Goal: Transaction & Acquisition: Register for event/course

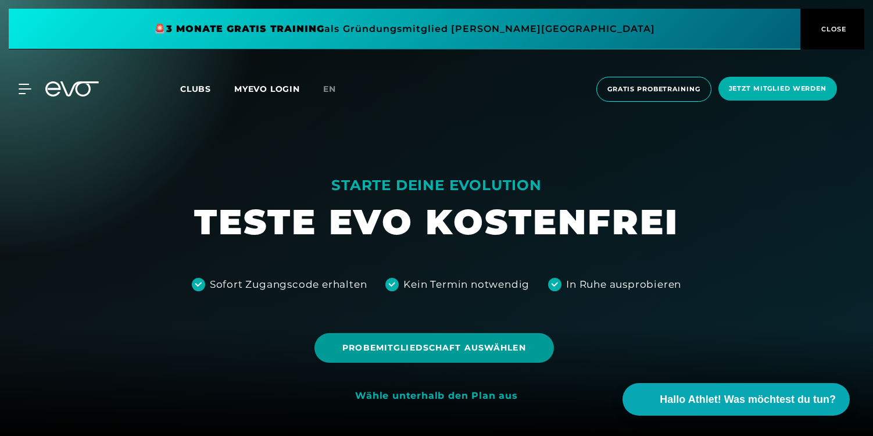
click at [402, 352] on span "Probemitgliedschaft auswählen" at bounding box center [433, 348] width 183 height 12
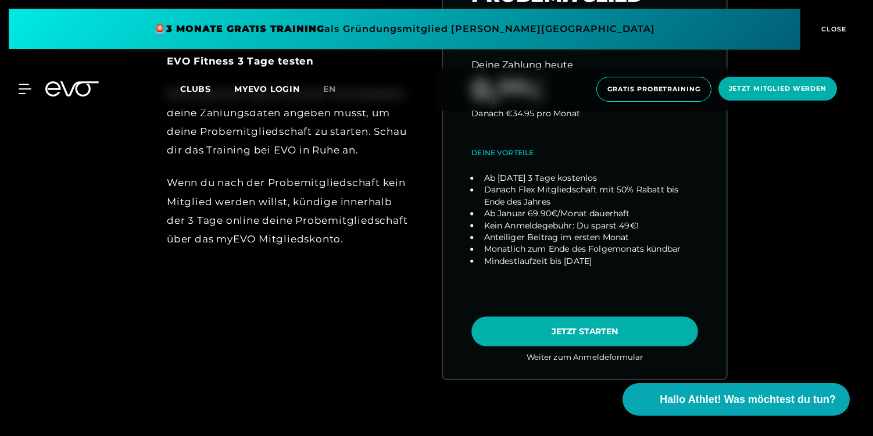
scroll to position [630, 0]
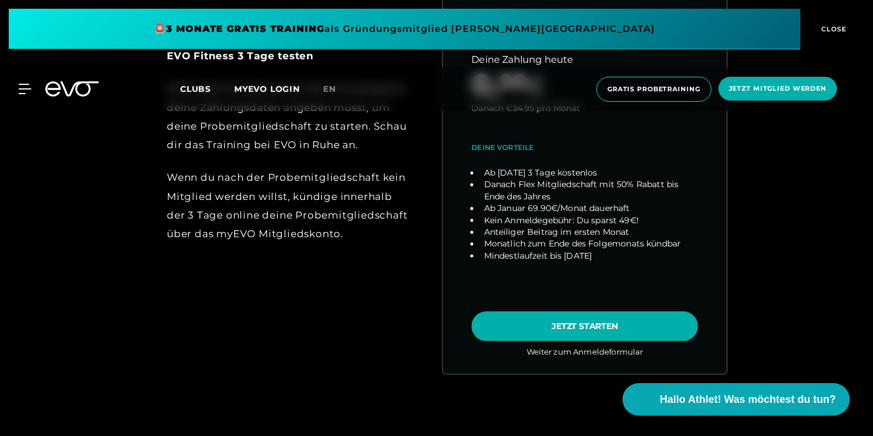
click at [576, 325] on link "choose plan" at bounding box center [585, 144] width 284 height 457
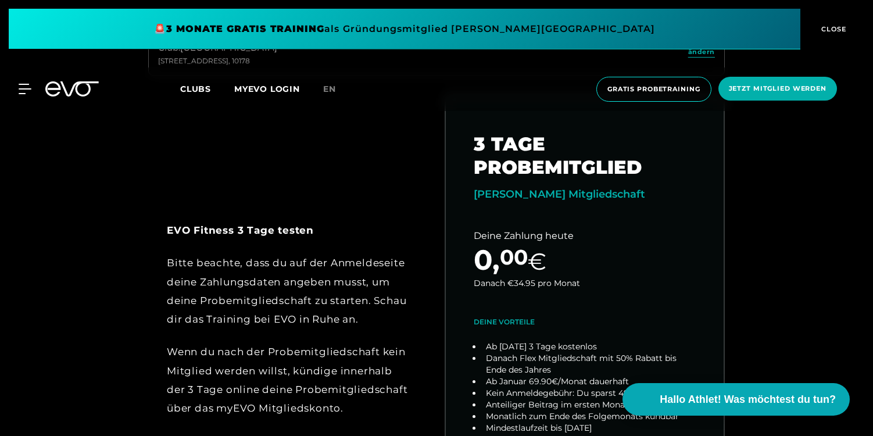
scroll to position [458, 0]
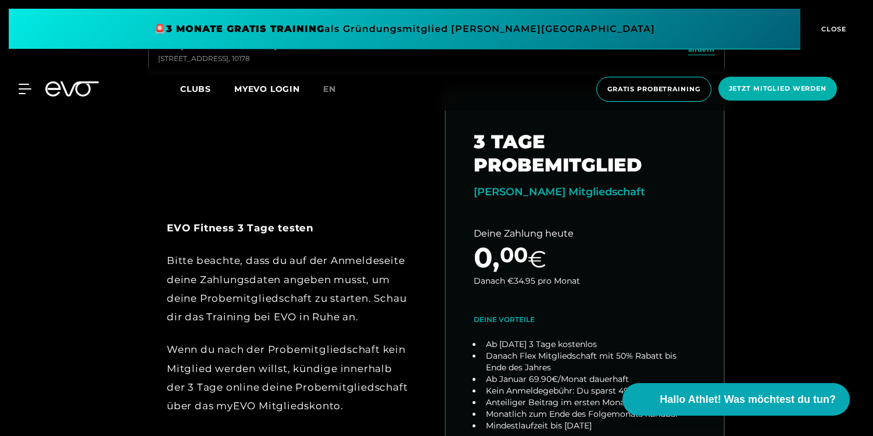
click at [360, 283] on div "Bitte beachte, dass du auf der Anmeldeseite deine Zahlungsdaten angeben musst, …" at bounding box center [288, 288] width 243 height 75
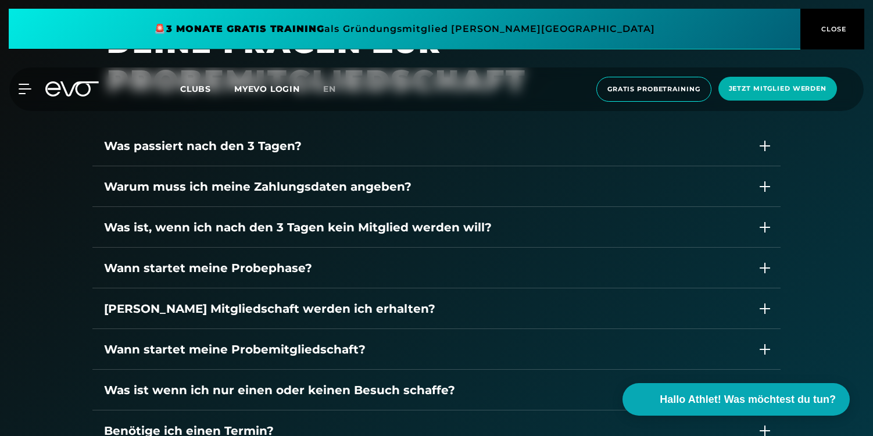
scroll to position [1574, 0]
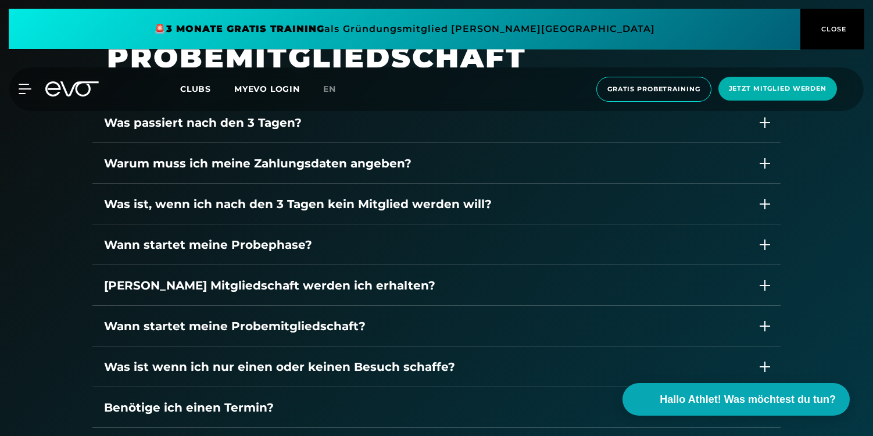
click at [332, 164] on div "Warum muss ich meine Zahlungsdaten angeben?" at bounding box center [425, 163] width 642 height 17
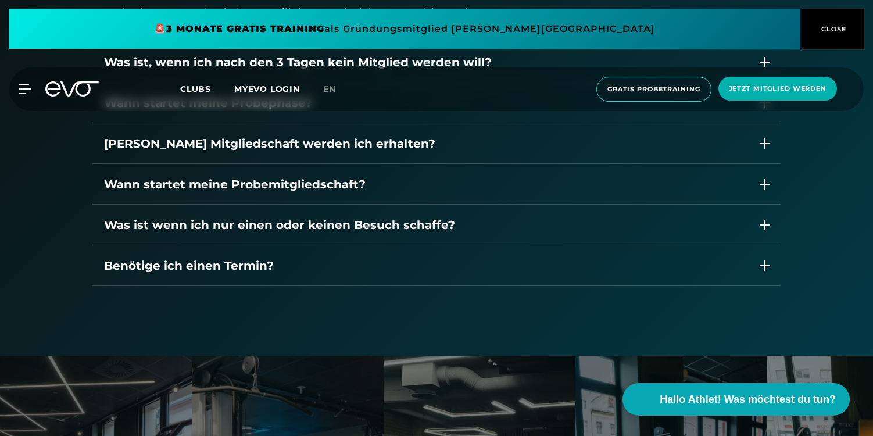
scroll to position [1791, 0]
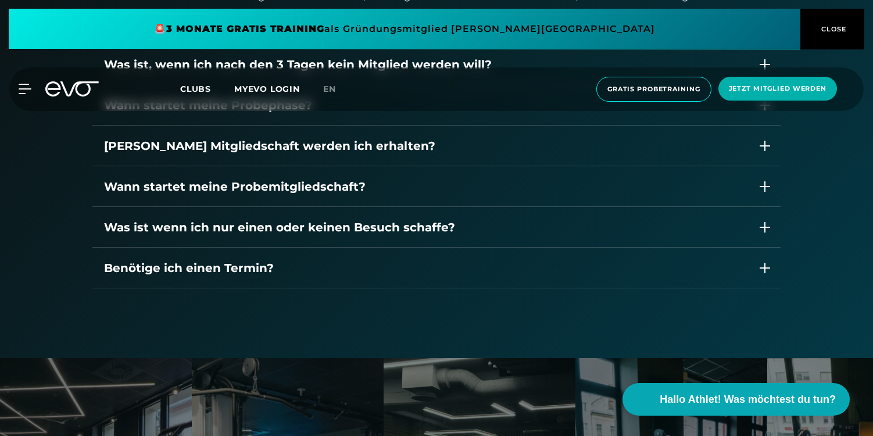
click at [223, 227] on div "Was ist wenn ich nur einen oder keinen Besuch schaffe?" at bounding box center [425, 227] width 642 height 17
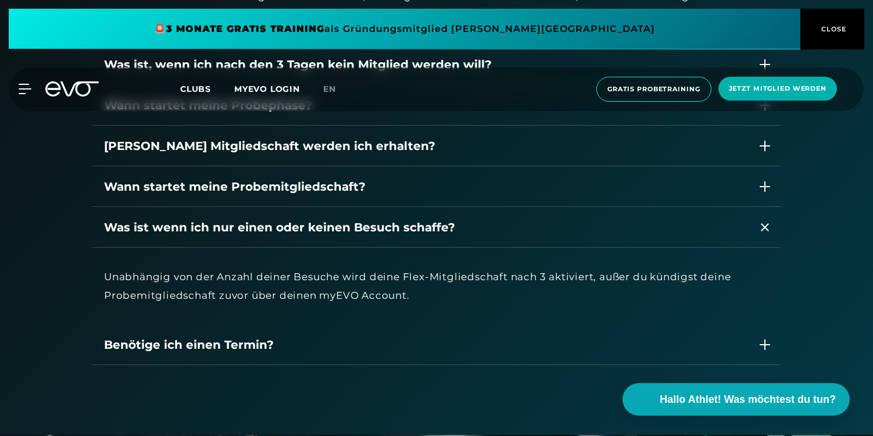
click at [265, 228] on div "Was ist wenn ich nur einen oder keinen Besuch schaffe?" at bounding box center [425, 227] width 642 height 17
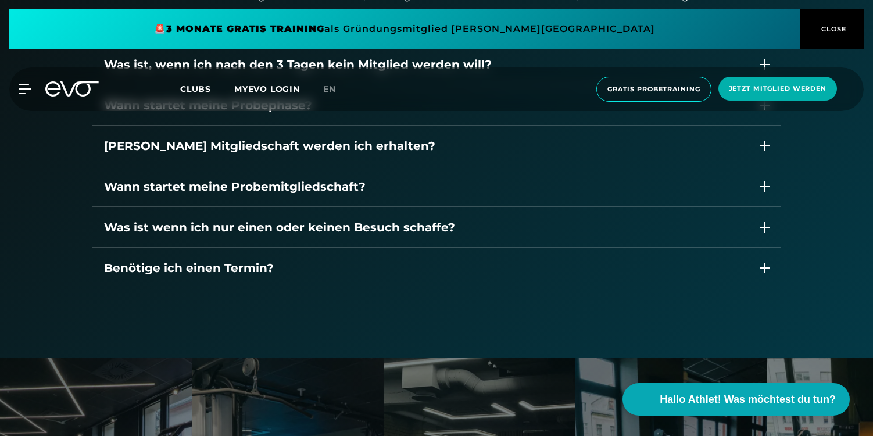
click at [215, 298] on div "Was passiert nach den 3 Tagen? Warum muss ich meine Zahlungsdaten angeben? Da e…" at bounding box center [436, 115] width 688 height 461
click at [223, 270] on div "Benötige ich einen Termin?" at bounding box center [425, 267] width 642 height 17
